Goal: Information Seeking & Learning: Learn about a topic

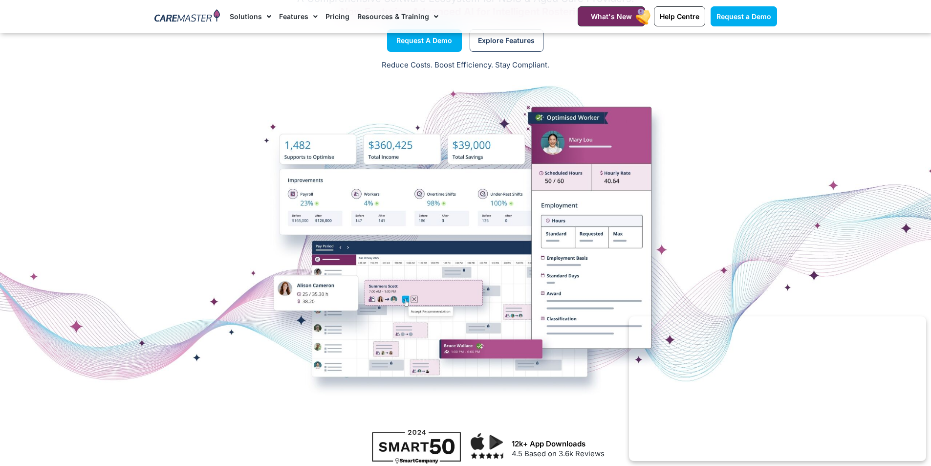
scroll to position [49, 0]
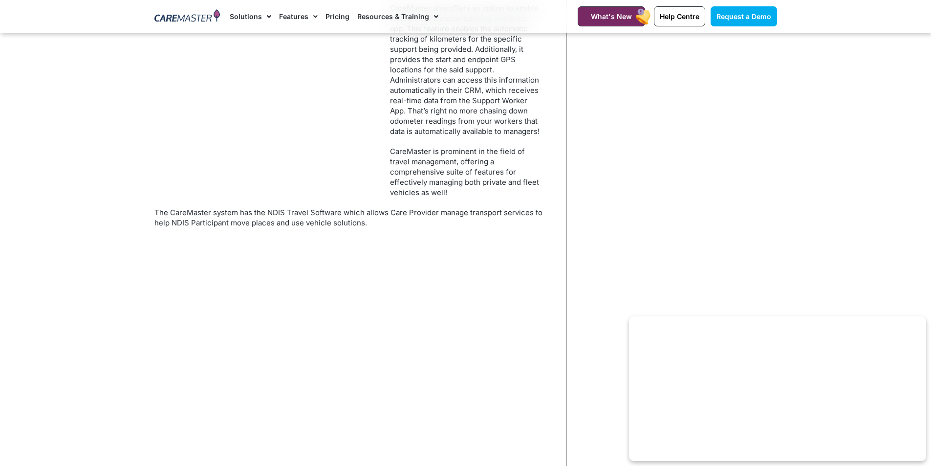
scroll to position [733, 0]
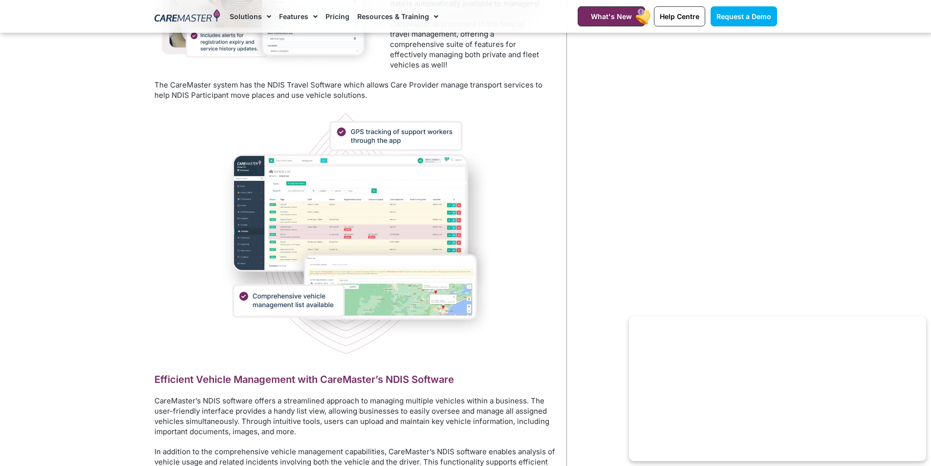
click at [325, 228] on img at bounding box center [355, 234] width 268 height 248
